Goal: Transaction & Acquisition: Purchase product/service

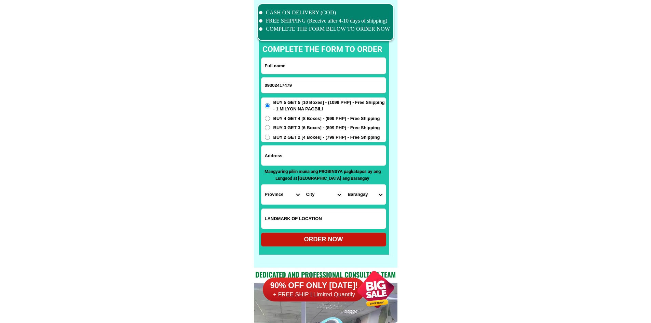
type input "09302417479"
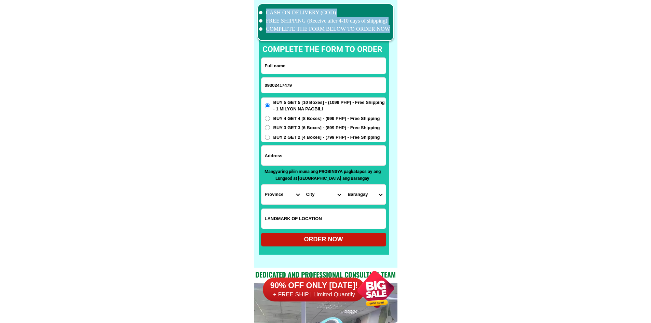
click at [289, 57] on div "CASH ON DELIVERY (COD) FREE SHIPPING (Receive after 4-10 days of shipping) COMP…" at bounding box center [326, 134] width 144 height 268
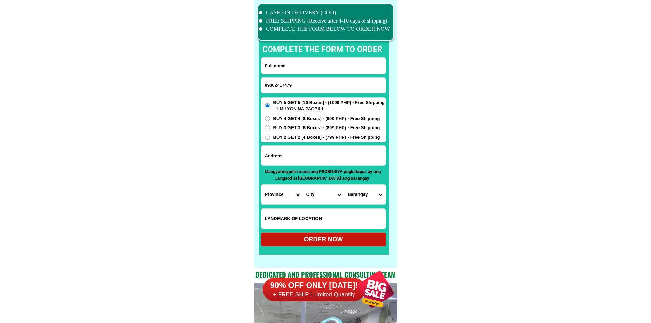
click at [287, 63] on input "Input full_name" at bounding box center [323, 66] width 124 height 16
paste input "[PERSON_NAME]"
type input "[PERSON_NAME]"
click at [300, 156] on input "Input address" at bounding box center [323, 156] width 124 height 20
paste input "Puro 1Calayucay Sto [PERSON_NAME]"
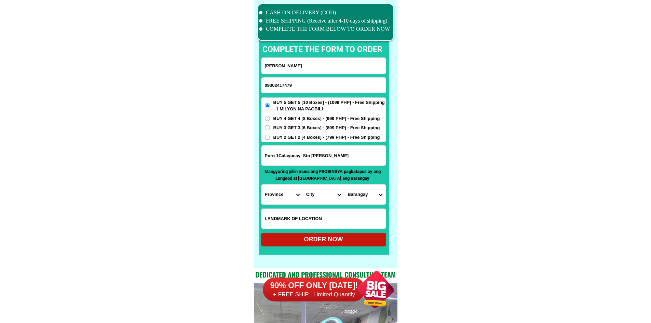
type input "Puro 1Calayucay Sto [PERSON_NAME]"
click at [287, 137] on span "BUY 2 GET 2 [4 Boxes] - (799 PHP) - Free Shipping" at bounding box center [326, 137] width 107 height 7
click at [270, 137] on input "BUY 2 GET 2 [4 Boxes] - (799 PHP) - Free Shipping" at bounding box center [267, 137] width 5 height 5
radio input "true"
